Goal: Navigation & Orientation: Find specific page/section

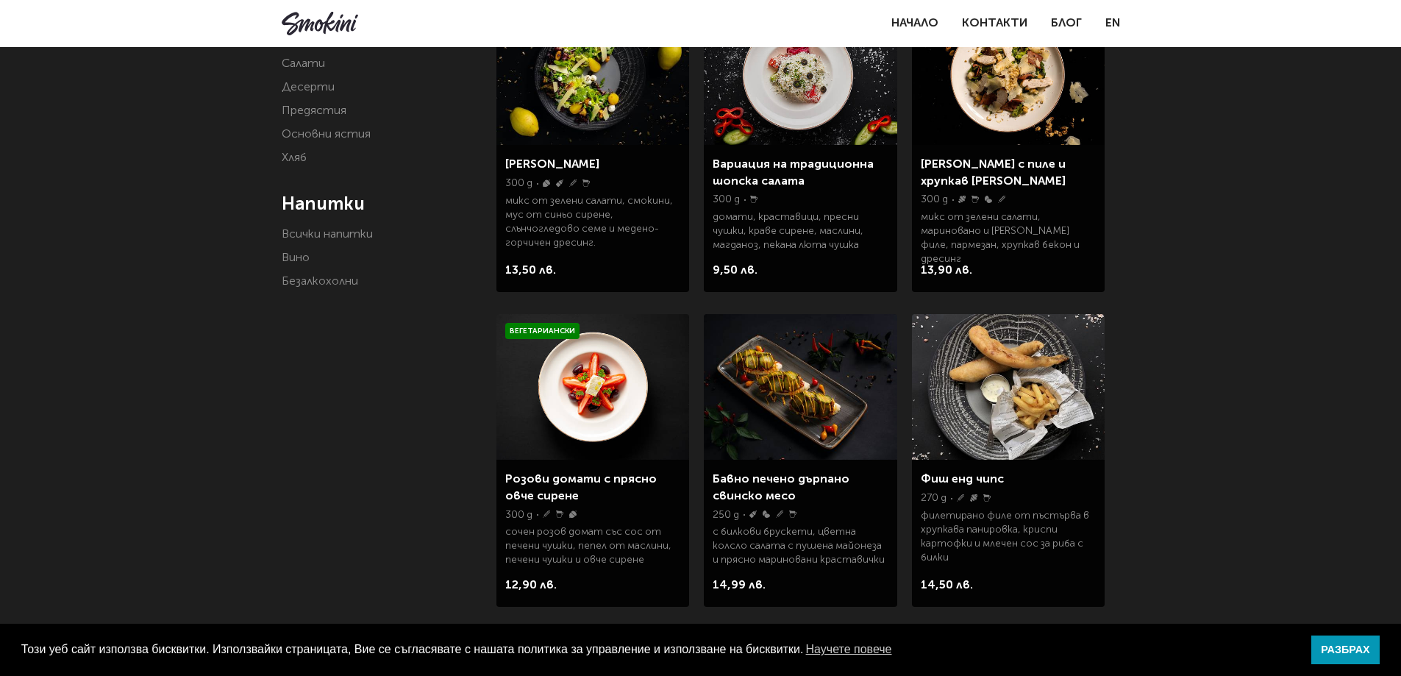
scroll to position [147, 0]
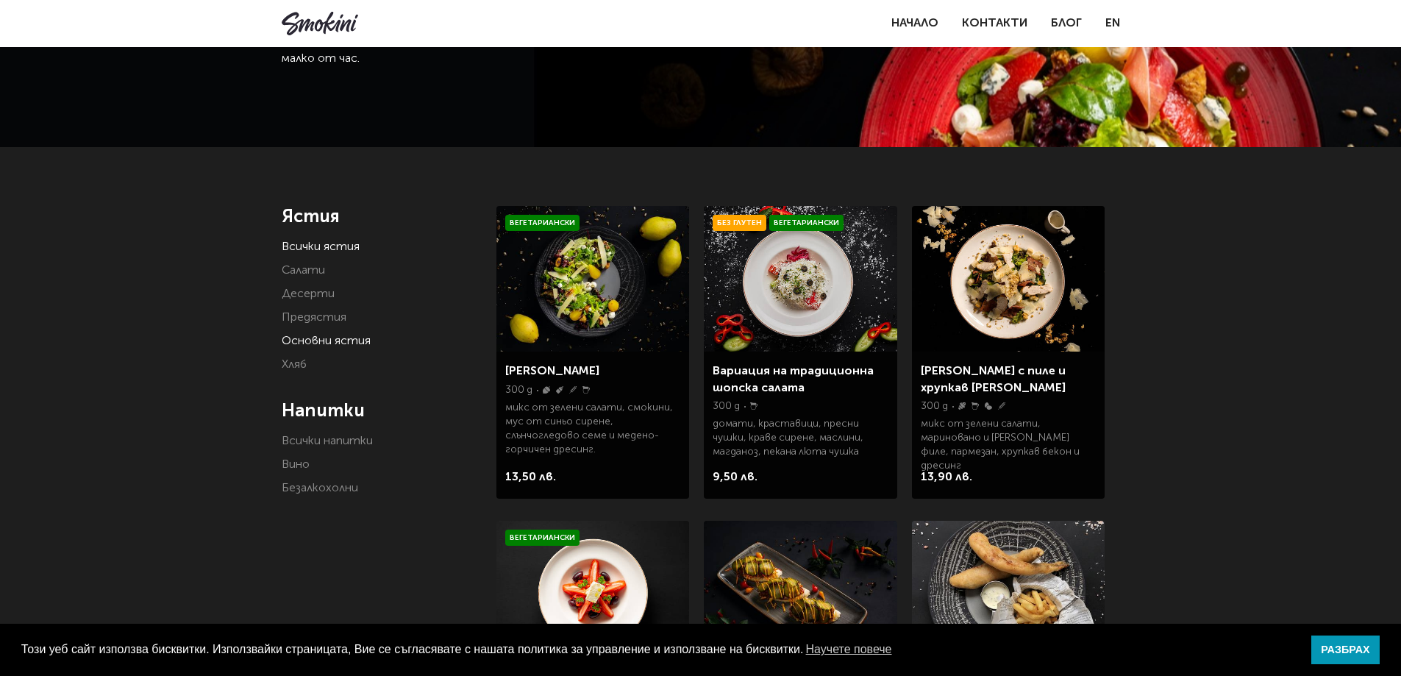
click at [320, 336] on link "Основни ястия" at bounding box center [326, 341] width 89 height 12
click at [317, 313] on link "Предястия" at bounding box center [314, 318] width 65 height 12
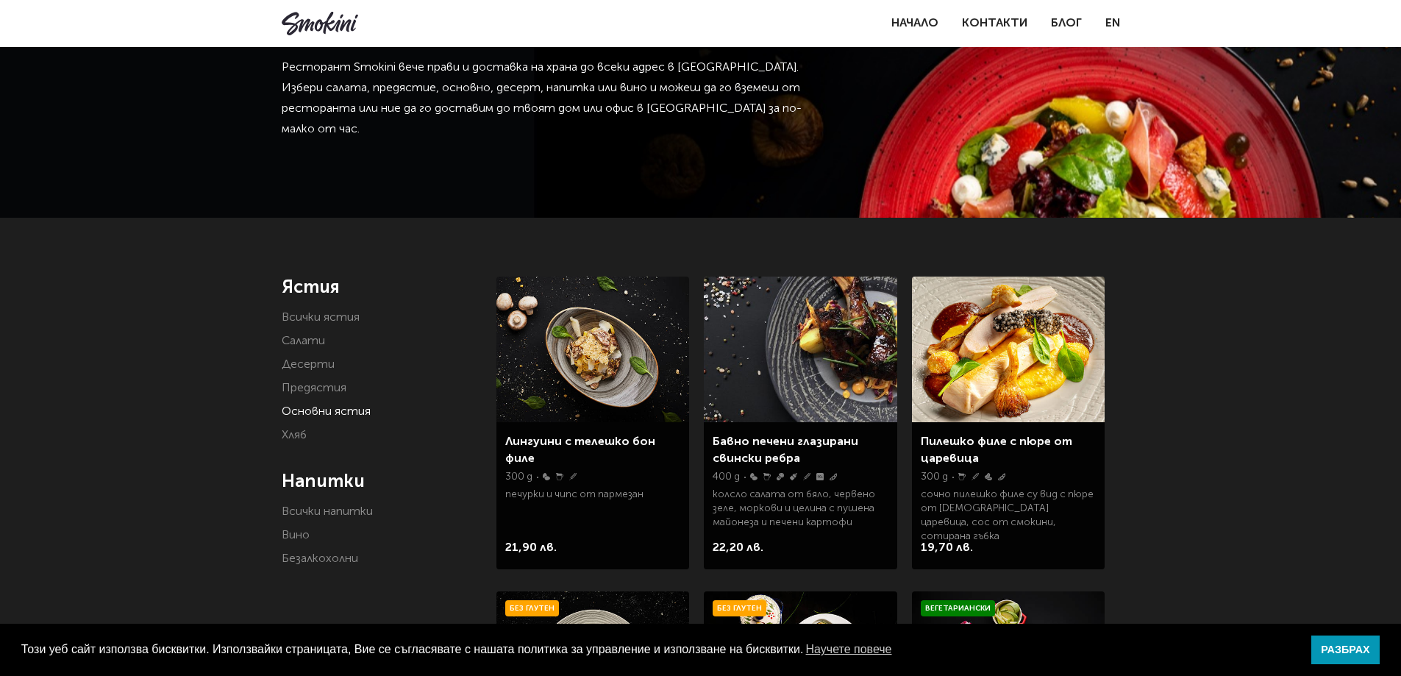
scroll to position [74, 0]
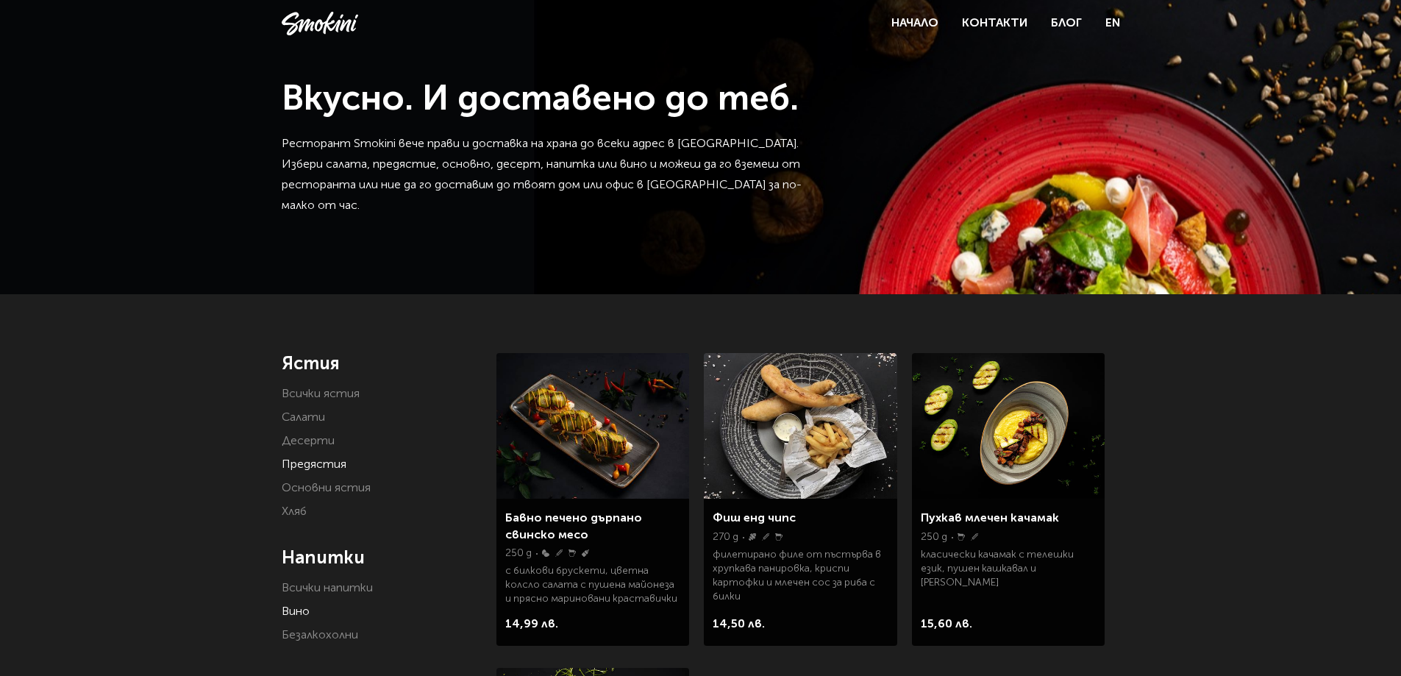
click at [289, 610] on link "Вино" at bounding box center [296, 612] width 28 height 12
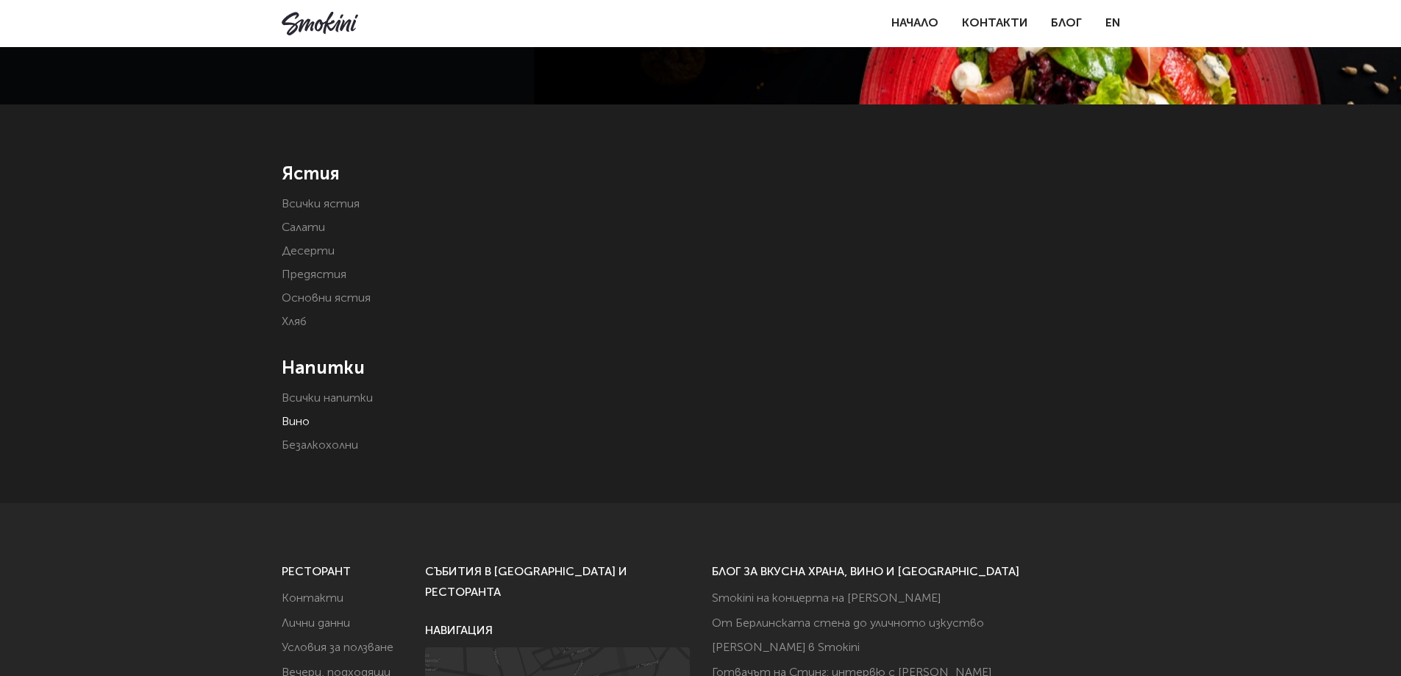
scroll to position [221, 0]
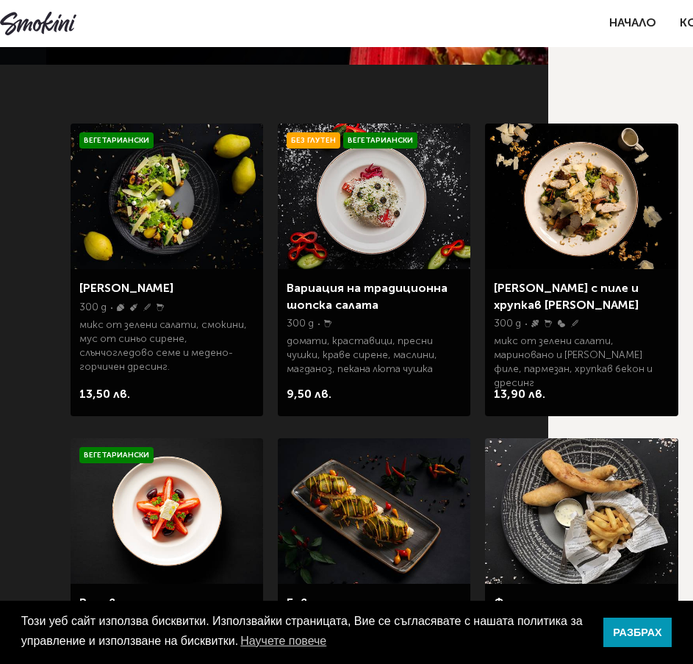
scroll to position [0, 145]
